Goal: Task Accomplishment & Management: Use online tool/utility

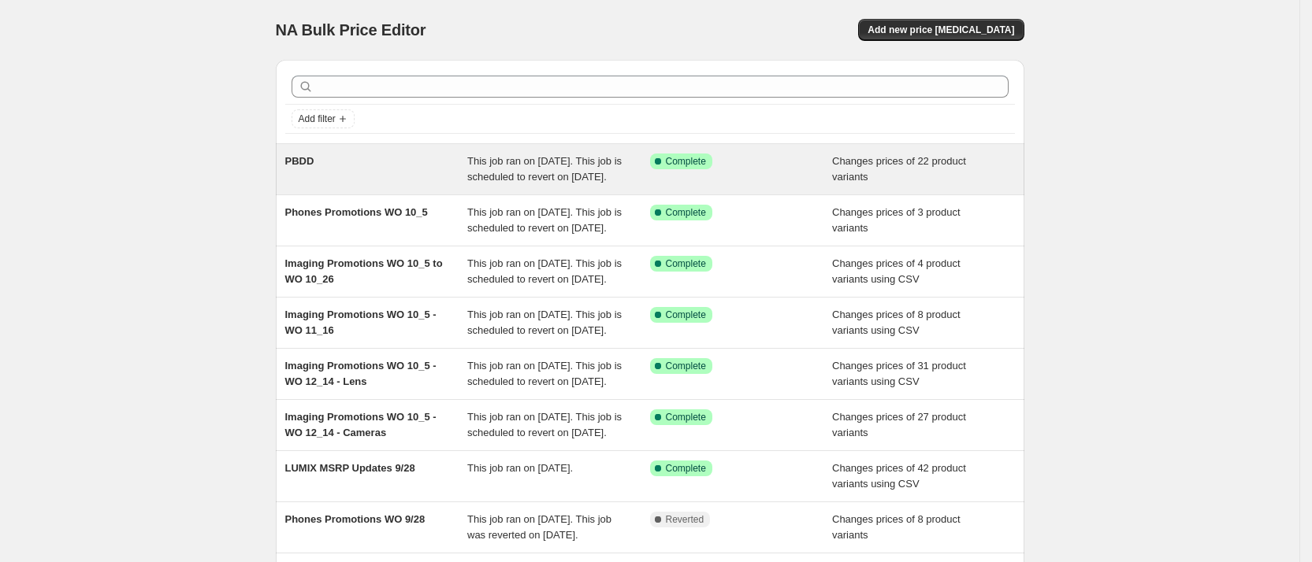
click at [306, 159] on span "PBDD" at bounding box center [299, 161] width 29 height 12
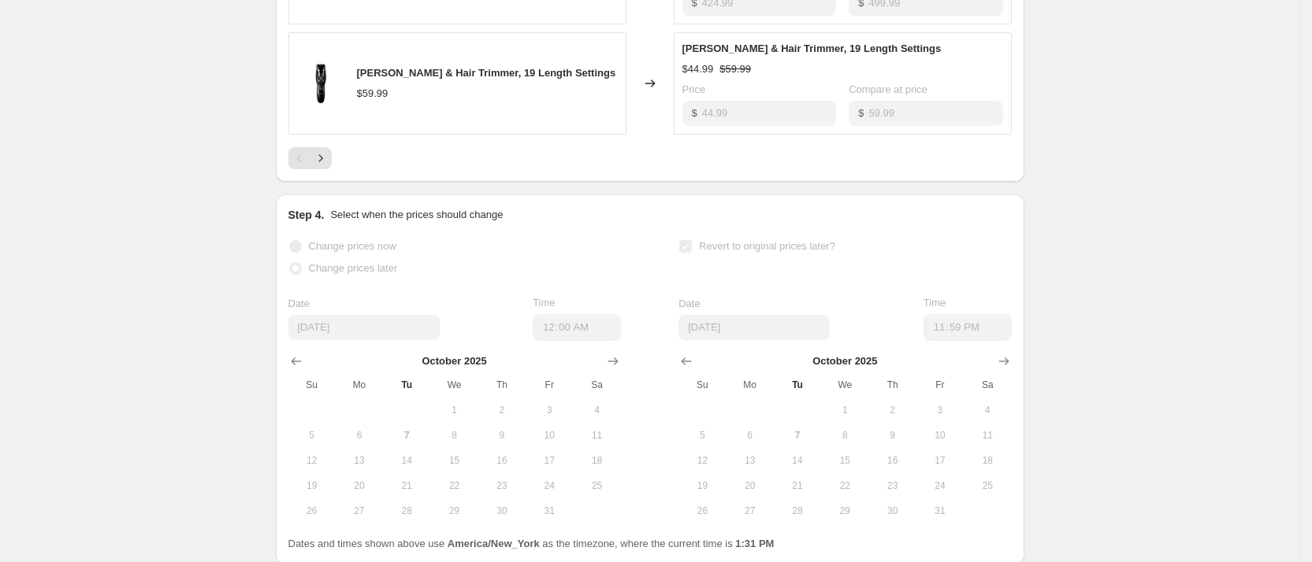
scroll to position [1182, 0]
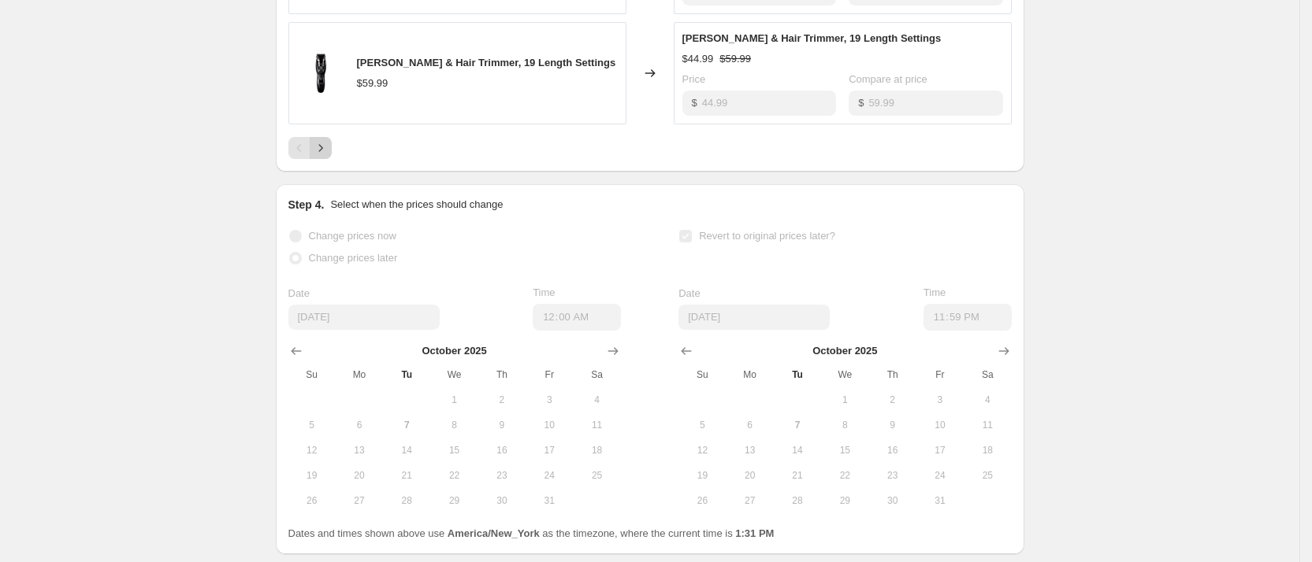
click at [332, 159] on button "Next" at bounding box center [321, 148] width 22 height 22
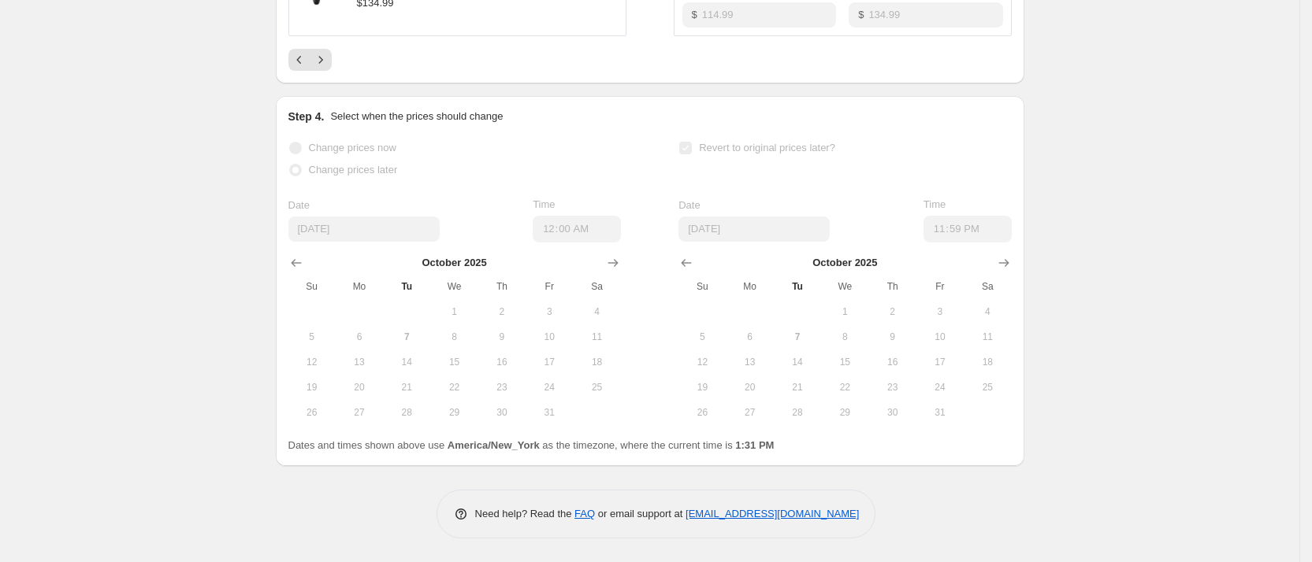
scroll to position [931, 0]
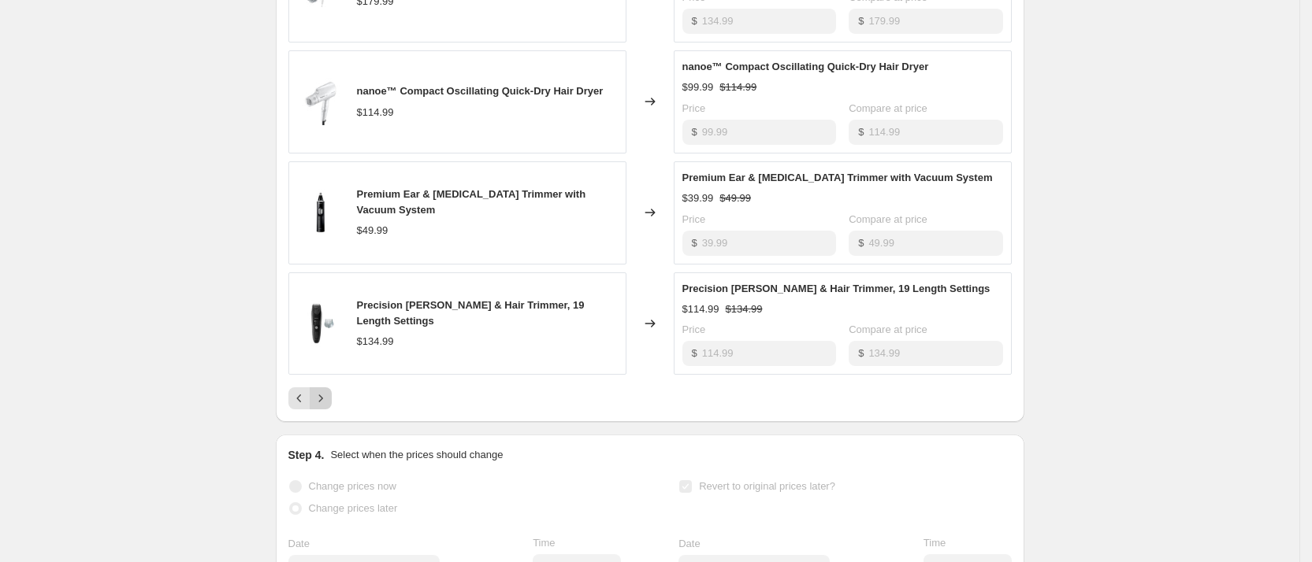
click at [332, 410] on button "Next" at bounding box center [321, 399] width 22 height 22
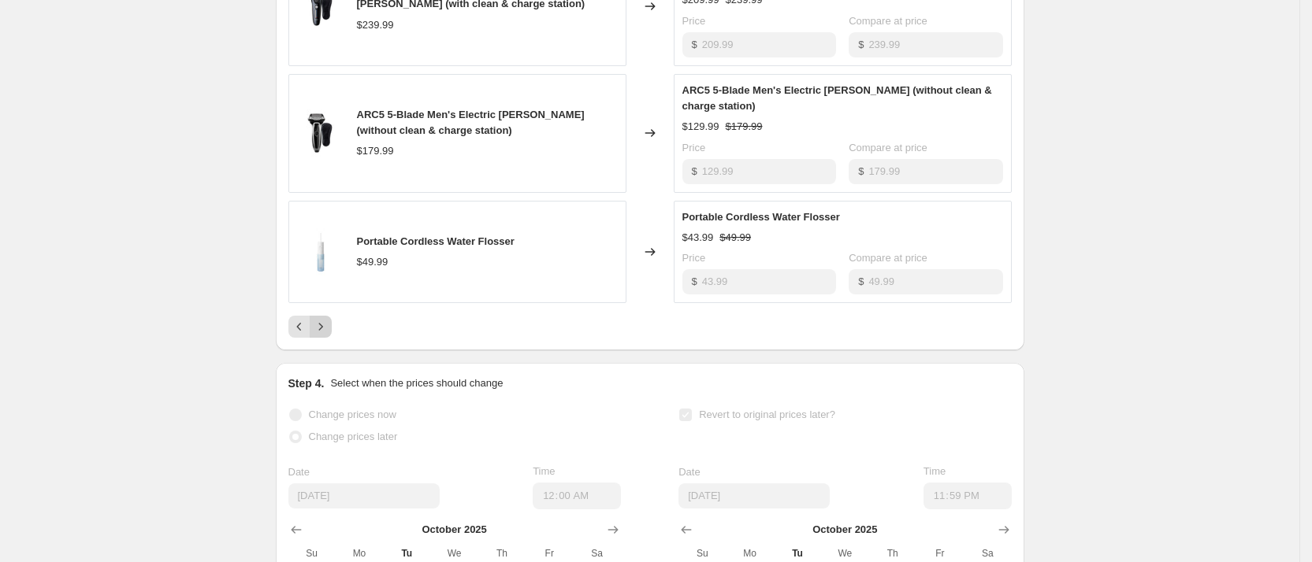
scroll to position [1049, 0]
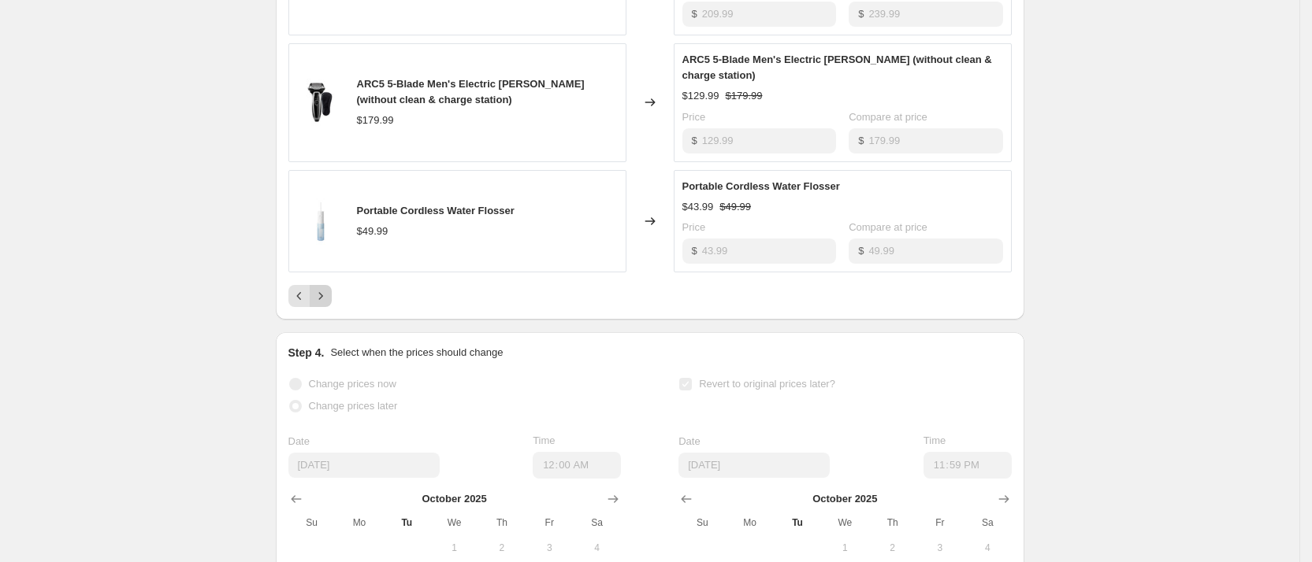
click at [328, 304] on icon "Next" at bounding box center [321, 296] width 16 height 16
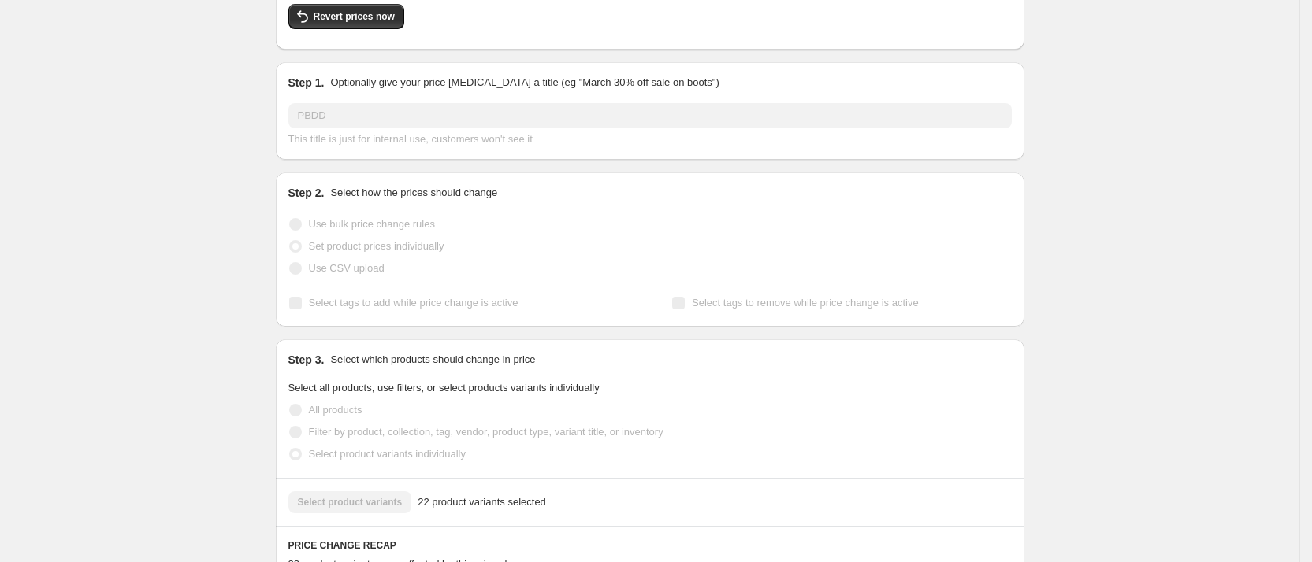
scroll to position [0, 0]
